Goal: Complete application form

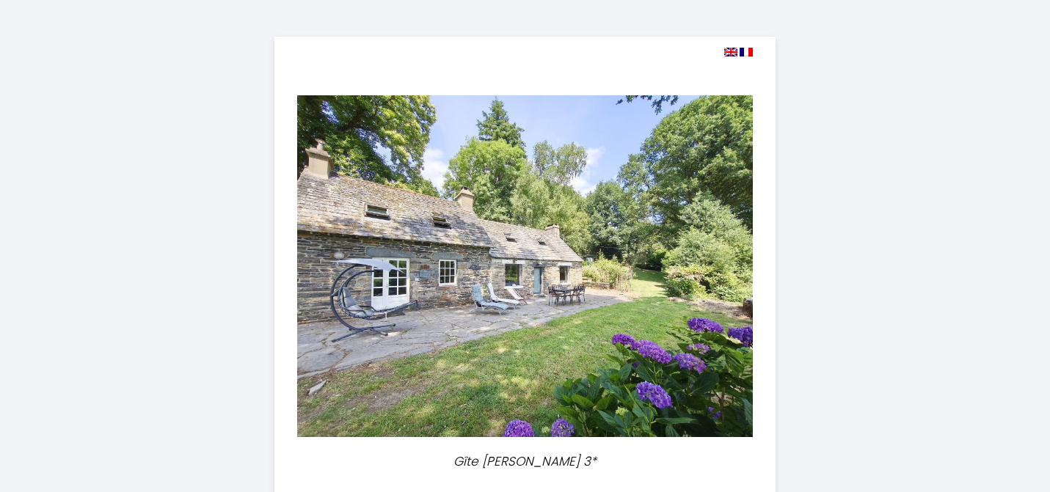
select select
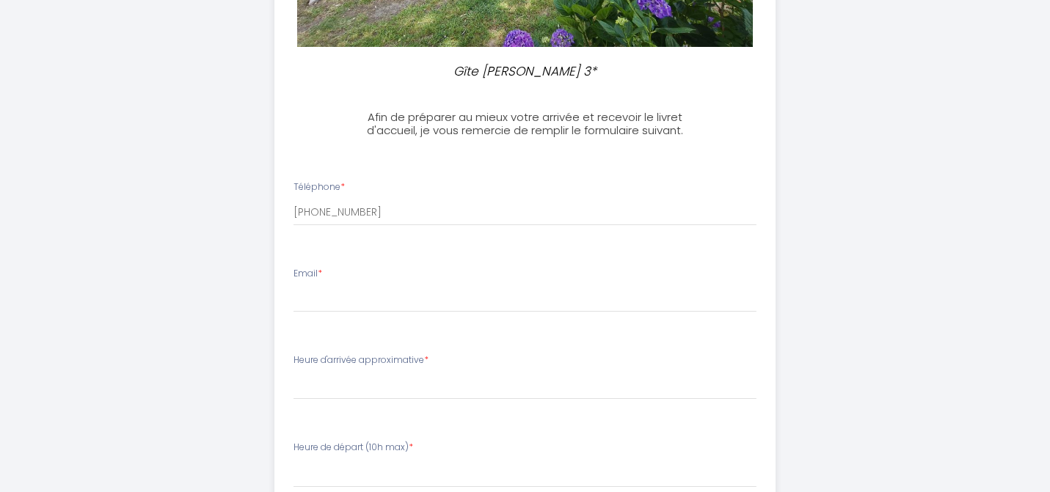
scroll to position [398, 0]
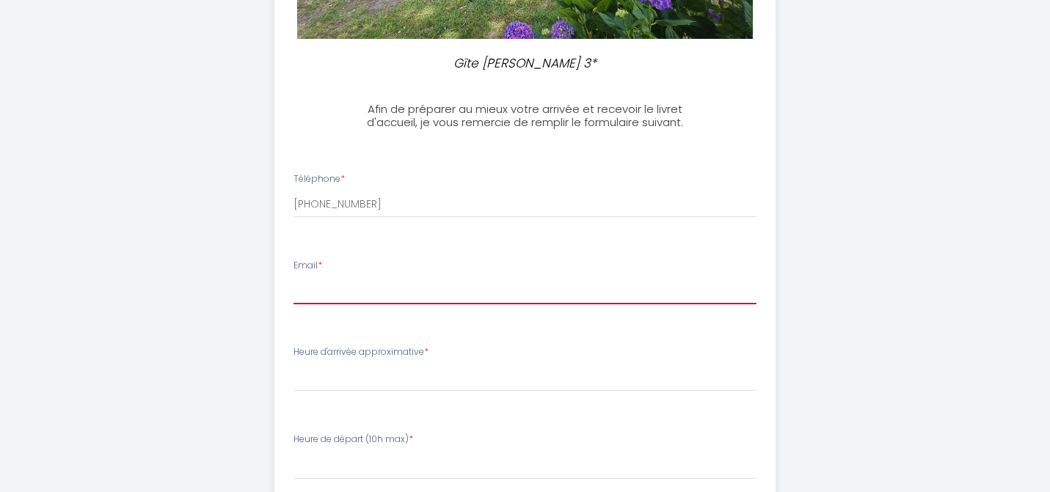
click at [349, 296] on input "Email *" at bounding box center [524, 291] width 463 height 26
type input "[EMAIL_ADDRESS][DOMAIN_NAME]"
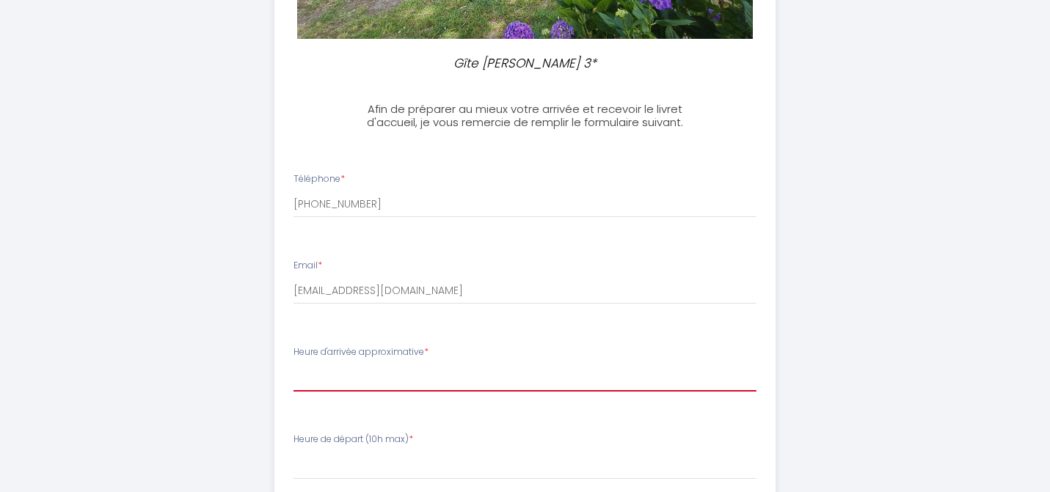
click at [384, 371] on select "16:00 16:30 17:00 17:30 18:00 18:30 19:00 19:30 20:00 20:30 21:00 21:30 22:00 2…" at bounding box center [524, 378] width 463 height 28
select select "16:00"
click at [293, 364] on select "16:00 16:30 17:00 17:30 18:00 18:30 19:00 19:30 20:00 20:30 21:00 21:30 22:00 2…" at bounding box center [524, 378] width 463 height 28
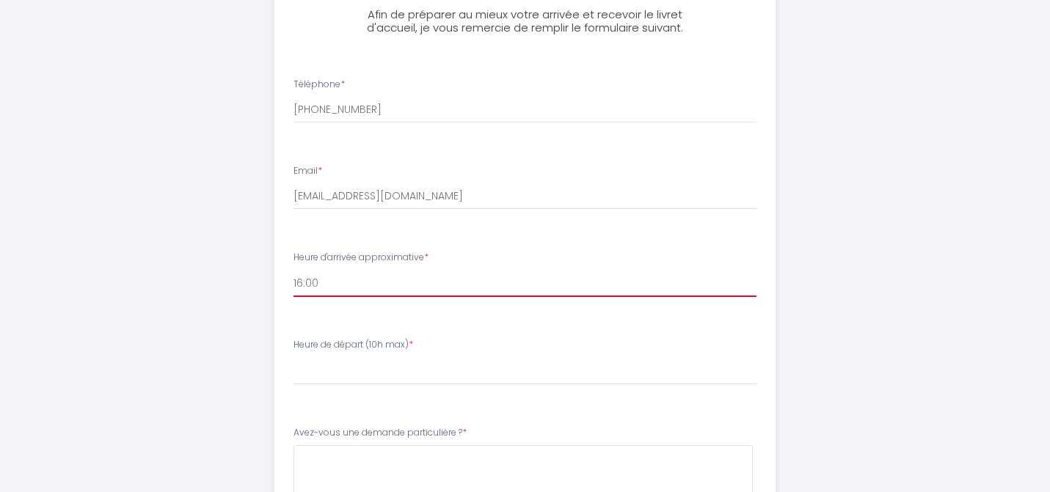
scroll to position [502, 0]
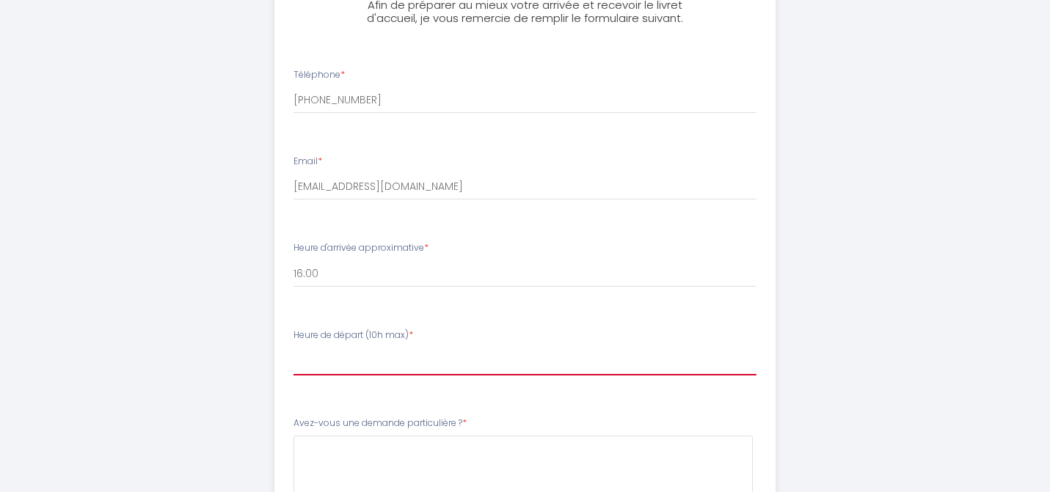
click at [373, 366] on select "00:00 00:30 01:00 01:30 02:00 02:30 03:00 03:30 04:00 04:30 05:00 05:30 06:00 0…" at bounding box center [524, 362] width 463 height 28
select select "10:00"
click at [293, 348] on select "00:00 00:30 01:00 01:30 02:00 02:30 03:00 03:30 04:00 04:30 05:00 05:30 06:00 0…" at bounding box center [524, 362] width 463 height 28
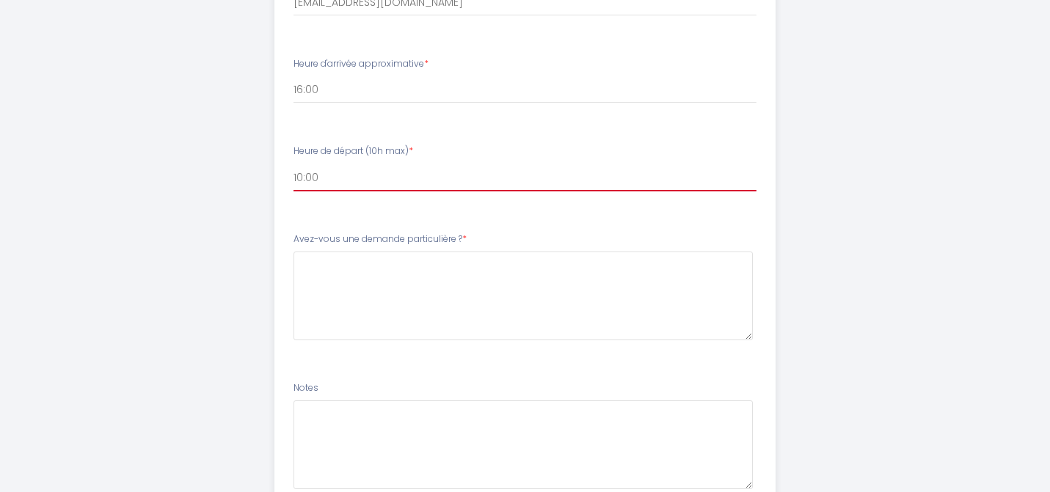
scroll to position [687, 0]
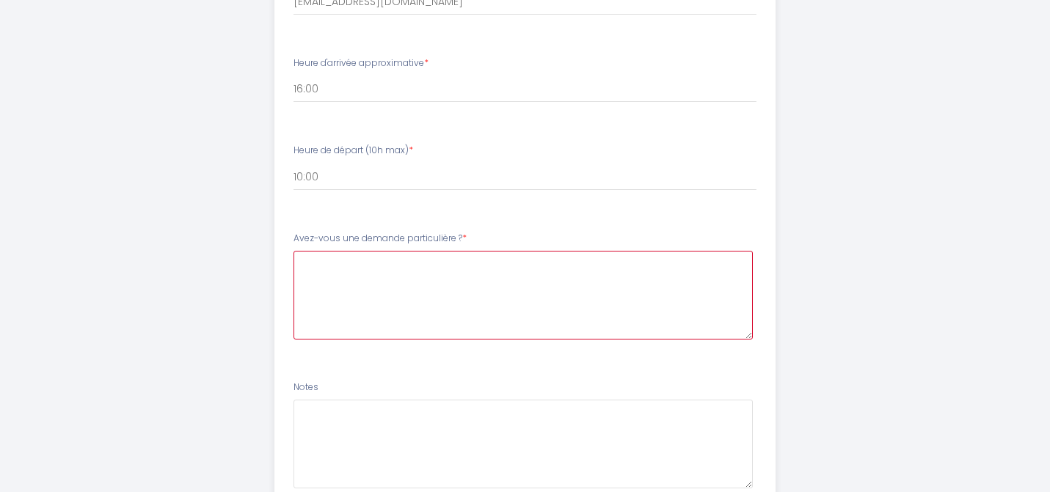
click at [337, 282] on \?4 at bounding box center [522, 295] width 459 height 89
click at [336, 282] on \?4 at bounding box center [522, 295] width 459 height 89
click at [353, 263] on \?4 "le vélo que on a dèjá" at bounding box center [522, 295] width 459 height 89
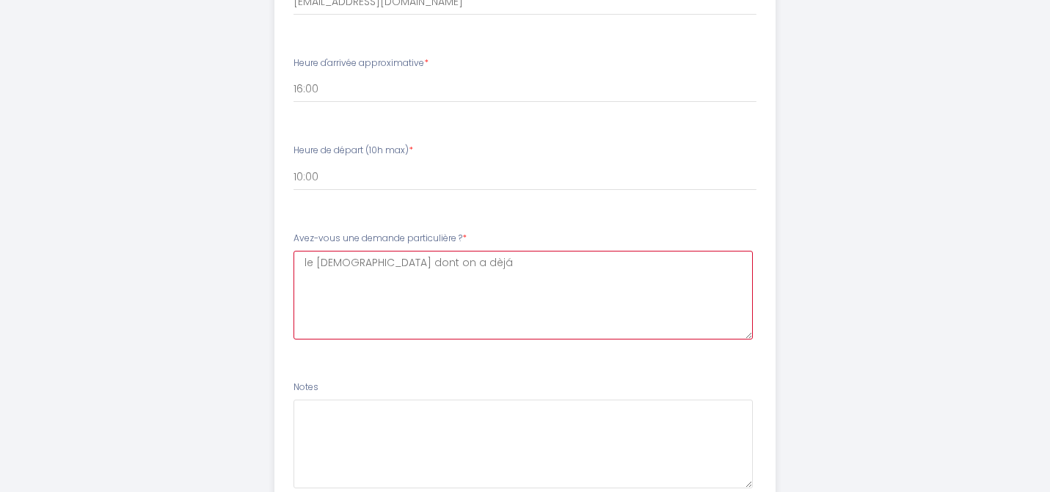
drag, startPoint x: 421, startPoint y: 260, endPoint x: 296, endPoint y: 262, distance: 124.7
click at [296, 261] on \?4 "le [DEMOGRAPHIC_DATA] dont on a dèjá" at bounding box center [522, 295] width 459 height 89
paste \?4 "nous avons déjà parlé"
type \?4 "le vélo dont nous avons déjà parlé"
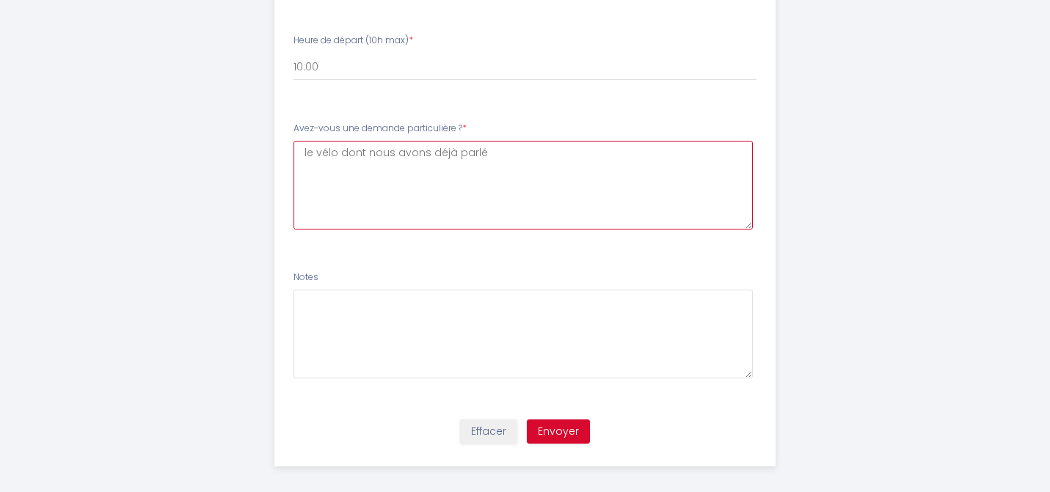
scroll to position [808, 0]
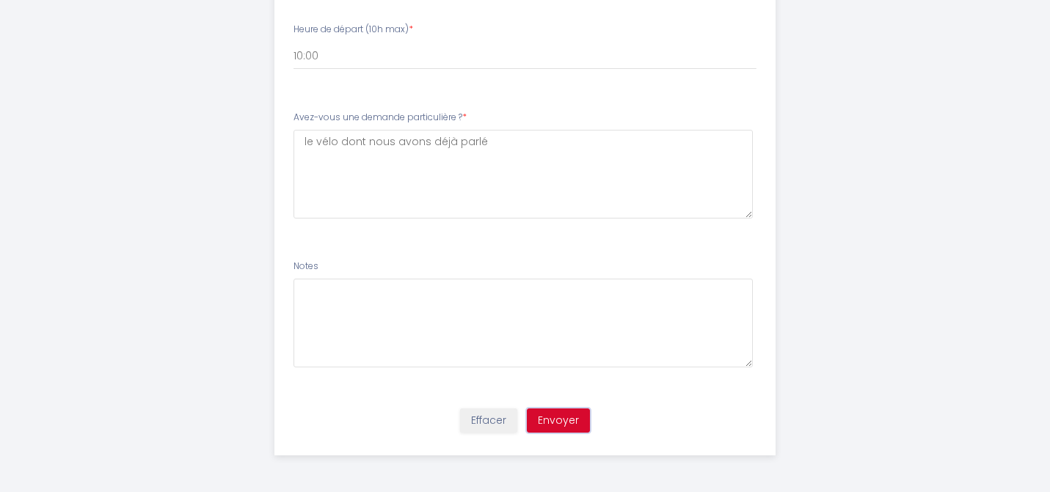
click at [560, 422] on button "Envoyer" at bounding box center [558, 421] width 63 height 25
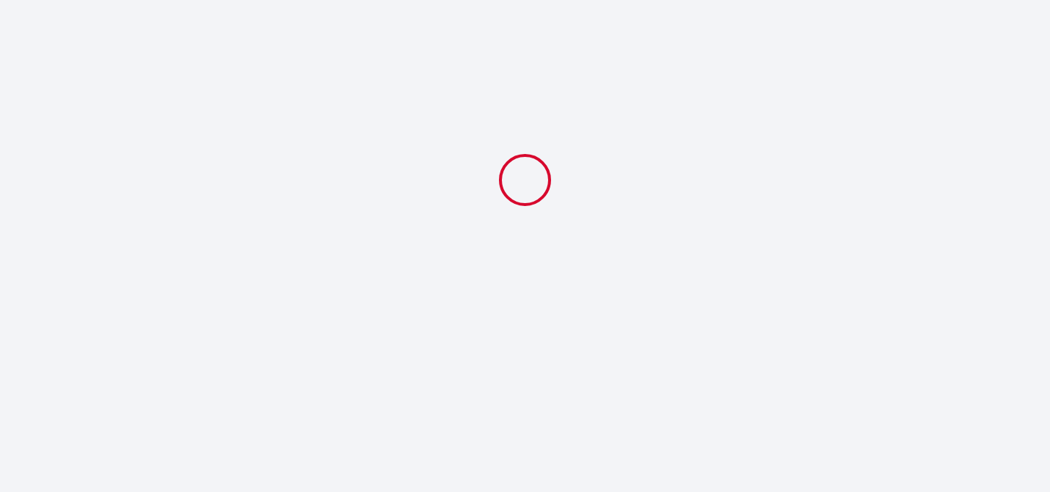
select select "10:00"
